Goal: Task Accomplishment & Management: Use online tool/utility

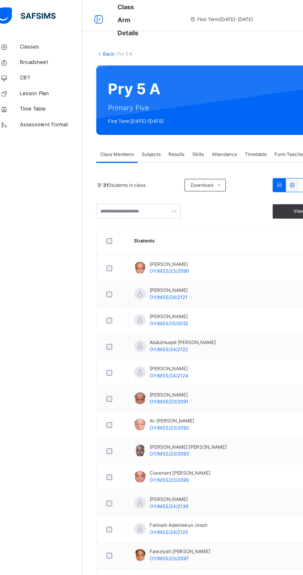
click at [188, 118] on div "Attendance" at bounding box center [187, 122] width 26 height 12
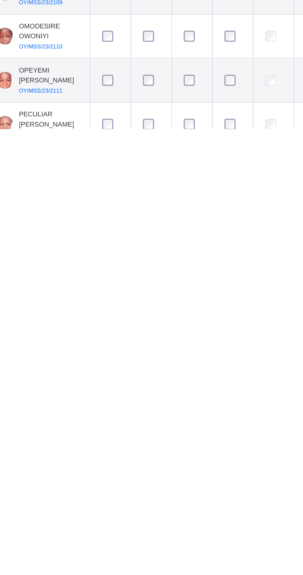
scroll to position [207, 0]
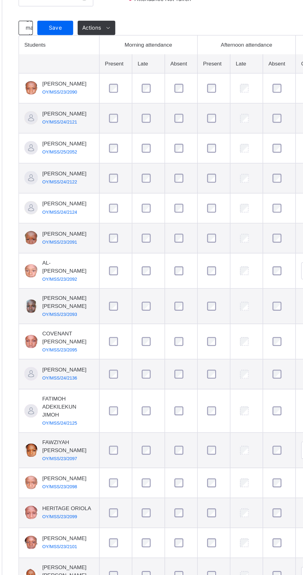
scroll to position [84, 0]
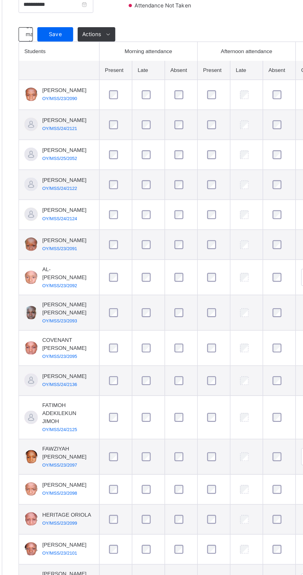
click at [113, 104] on span "Save" at bounding box center [110, 101] width 15 height 6
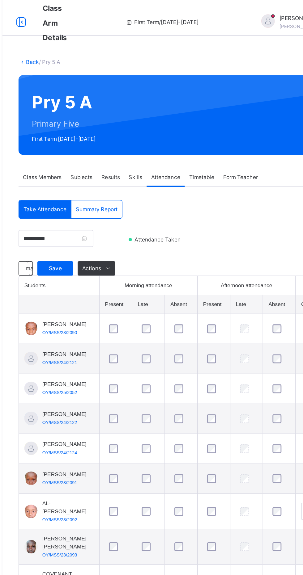
click at [144, 145] on span "Summary Report" at bounding box center [139, 145] width 29 height 6
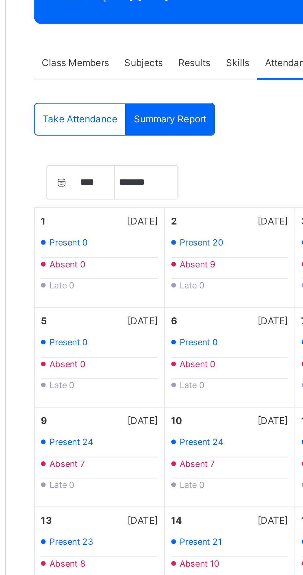
click at [99, 146] on span "Take Attendance" at bounding box center [104, 145] width 30 height 6
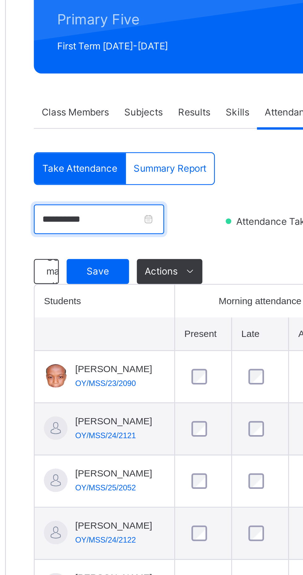
click at [111, 167] on input "**********" at bounding box center [111, 165] width 52 height 12
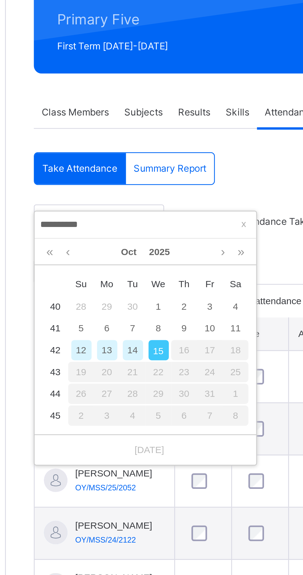
click at [128, 217] on div "14" at bounding box center [125, 217] width 8 height 8
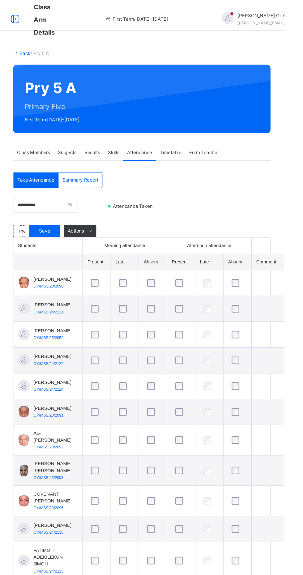
click at [115, 182] on div "Save" at bounding box center [110, 185] width 25 height 10
